Goal: Information Seeking & Learning: Learn about a topic

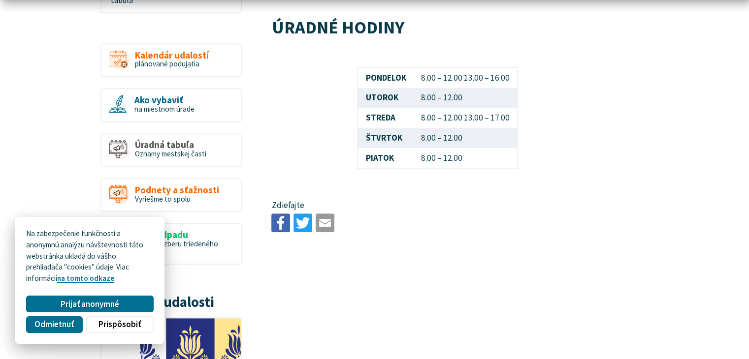
scroll to position [611, 0]
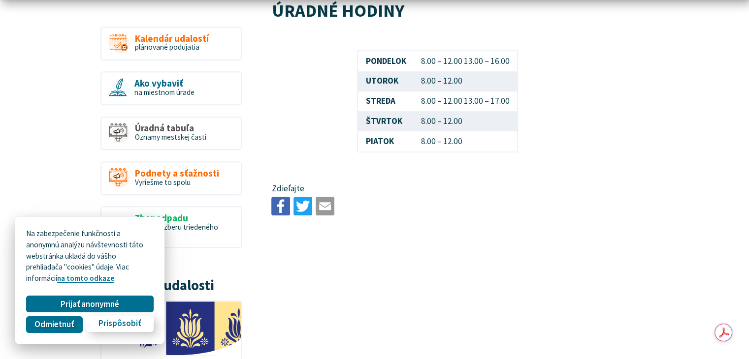
click at [109, 330] on button "Prispôsobiť" at bounding box center [119, 324] width 67 height 17
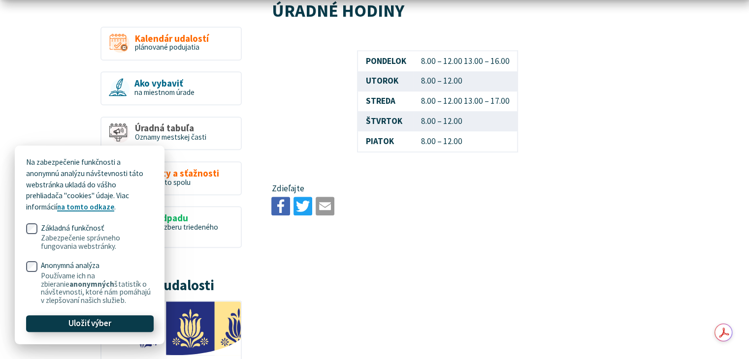
click at [126, 323] on button "Uložiť výber" at bounding box center [89, 324] width 127 height 17
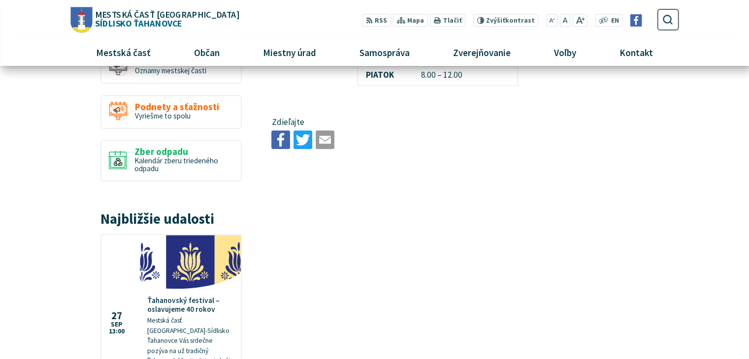
scroll to position [570, 0]
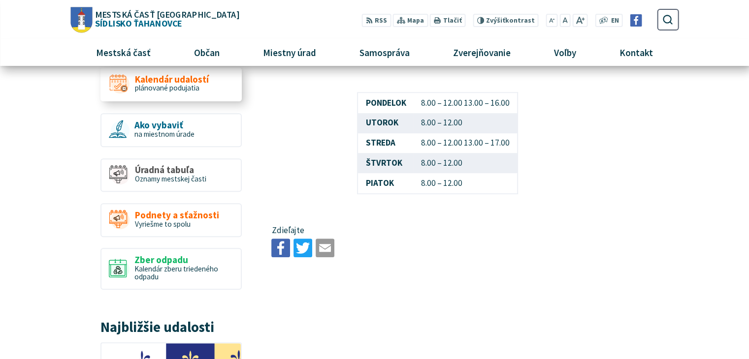
click at [161, 83] on span "plánované podujatia" at bounding box center [167, 87] width 64 height 9
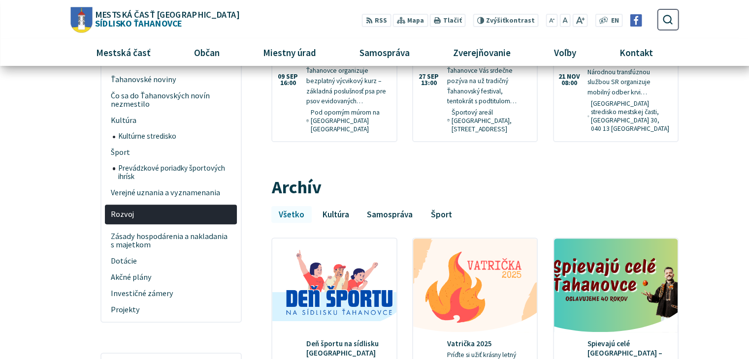
scroll to position [250, 0]
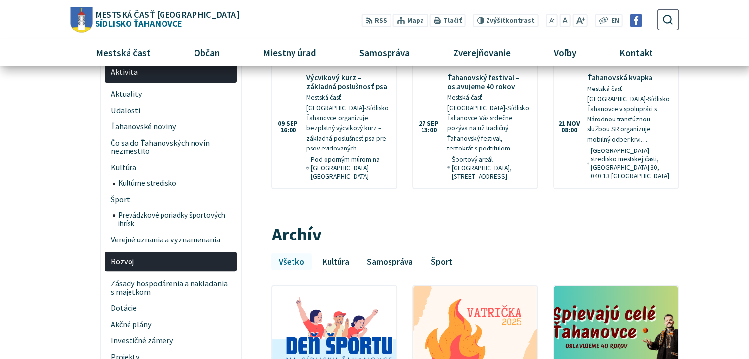
drag, startPoint x: 756, startPoint y: 40, endPoint x: 755, endPoint y: 87, distance: 46.8
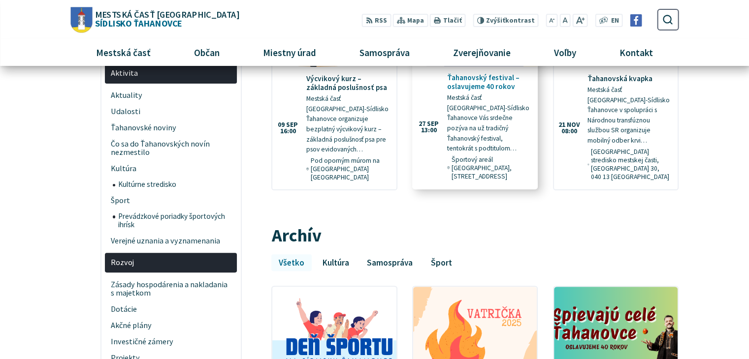
click at [447, 93] on p "Mestská časť [GEOGRAPHIC_DATA]-Sídlisko Ťahanovce Vás srdečne pozýva na už trad…" at bounding box center [488, 123] width 83 height 61
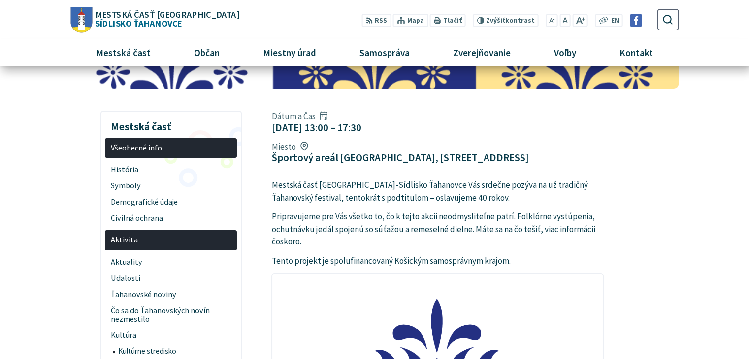
scroll to position [109, 0]
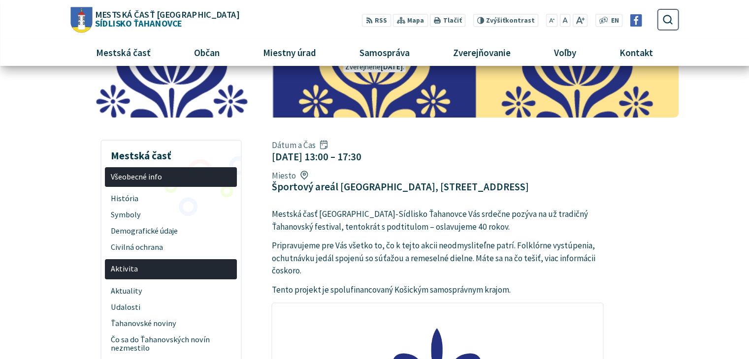
click at [748, 60] on html "Na zabezpečenie funkčnosti a anonymnú analýzu návštevnosti táto webstránka ukla…" at bounding box center [374, 70] width 749 height 359
